Goal: Complete application form

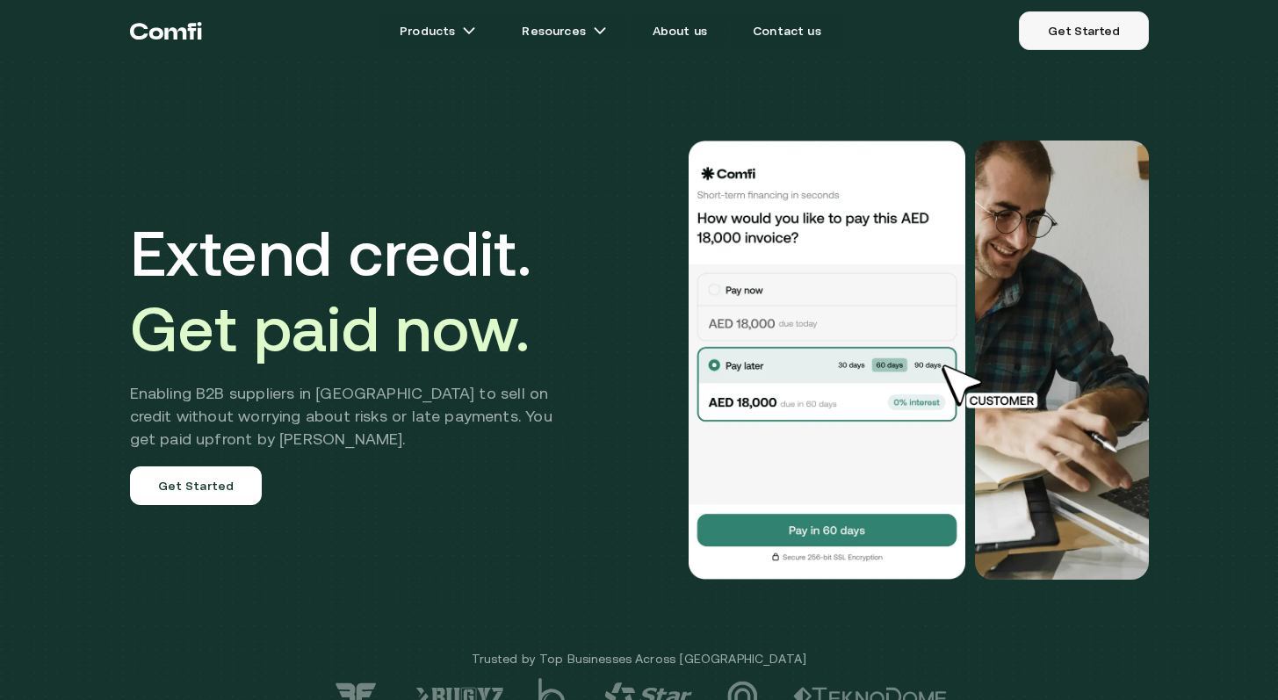
click at [1119, 44] on link "Get Started" at bounding box center [1083, 30] width 129 height 39
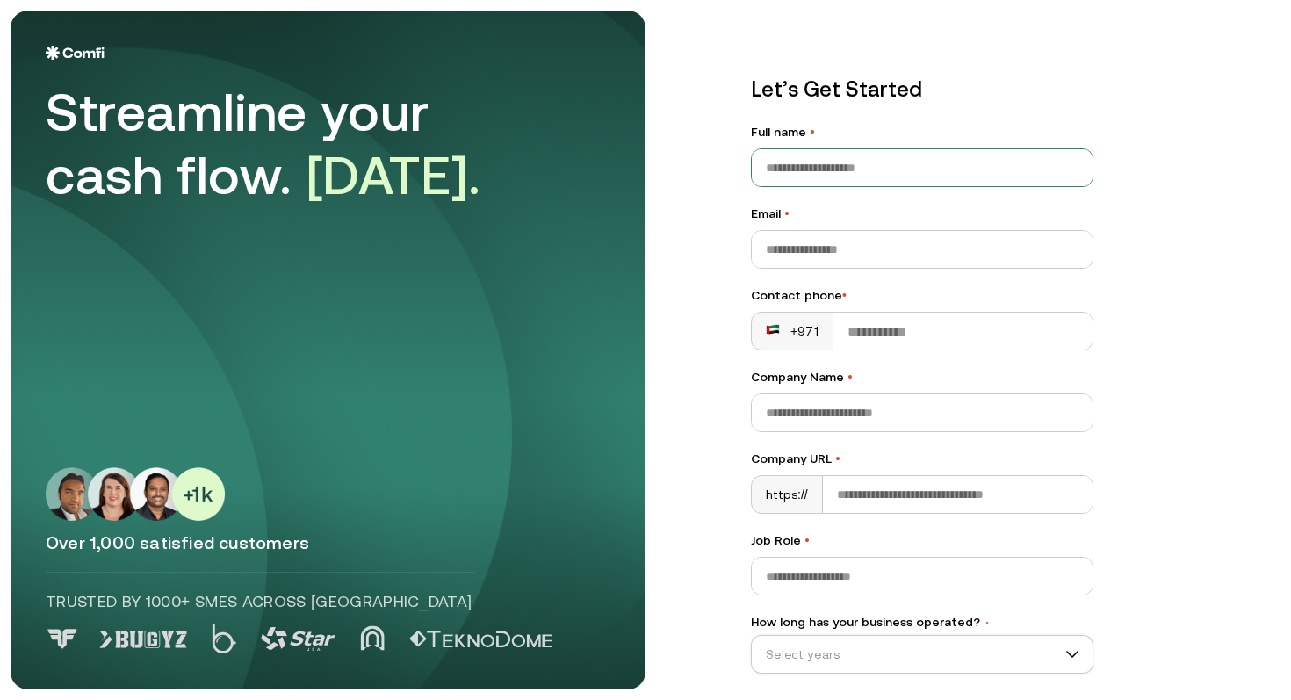
click at [908, 173] on input "Full name •" at bounding box center [922, 167] width 341 height 37
click at [1176, 130] on div "Let’s Get Started Full name • Email • Contact phone • +971 Company Name • Compa…" at bounding box center [998, 350] width 565 height 679
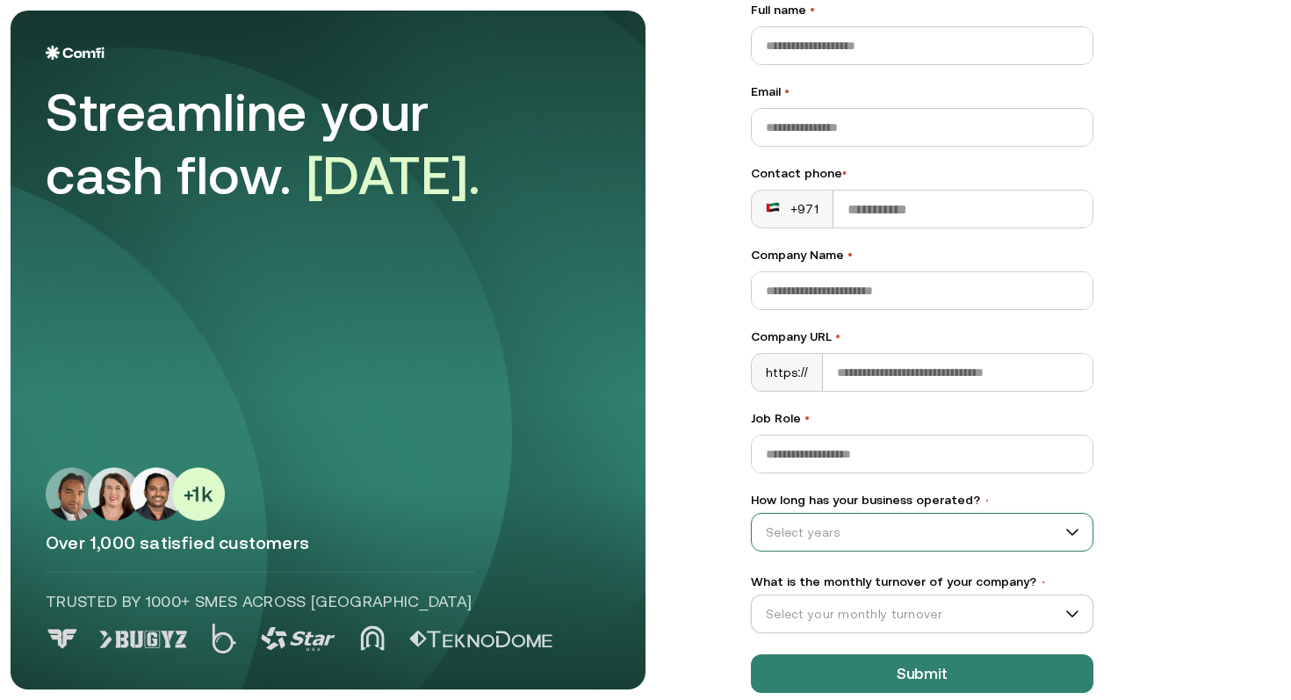
scroll to position [150, 0]
